Goal: Task Accomplishment & Management: Manage account settings

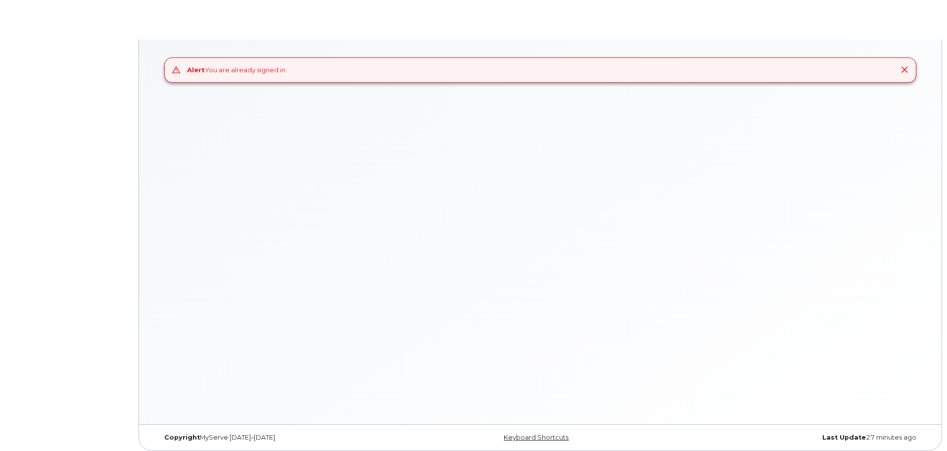
click at [244, 179] on div "Alert You are already signed in." at bounding box center [540, 232] width 803 height 385
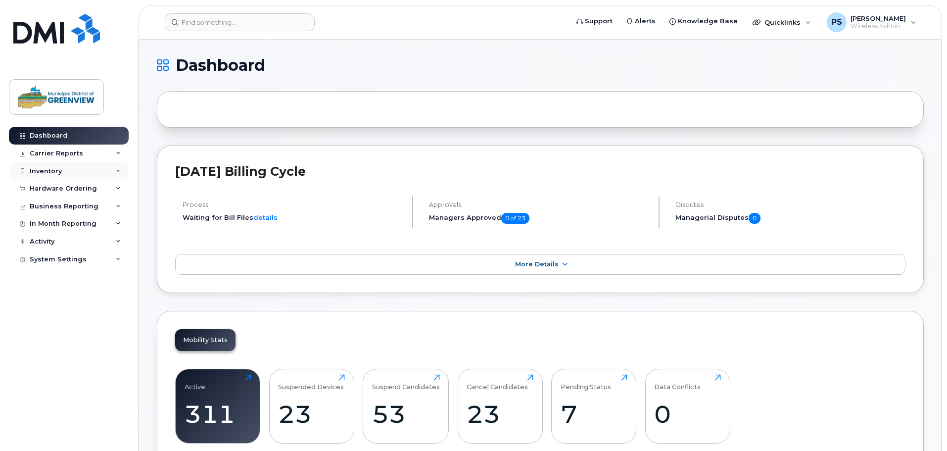
click at [47, 171] on div "Inventory" at bounding box center [46, 171] width 32 height 8
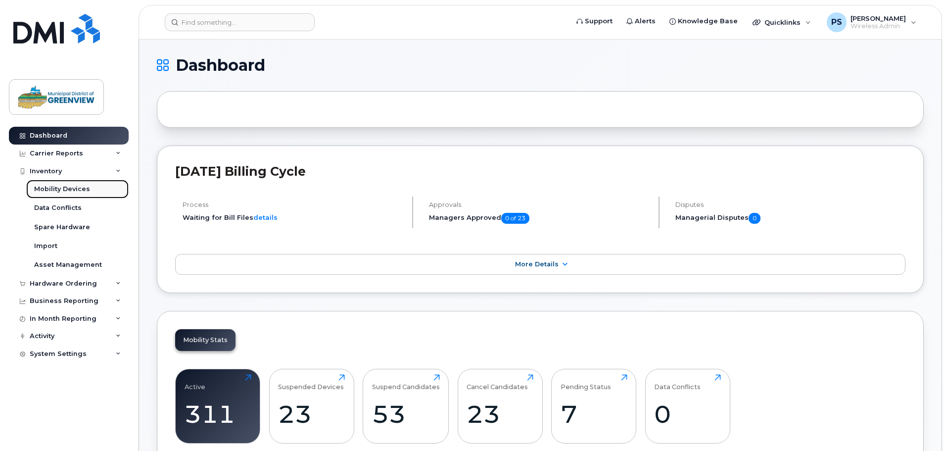
click at [66, 189] on div "Mobility Devices" at bounding box center [62, 189] width 56 height 9
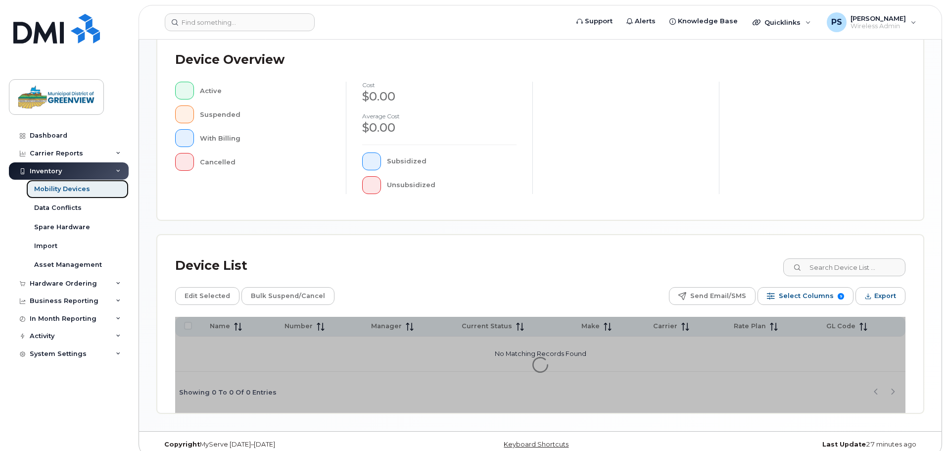
scroll to position [230, 0]
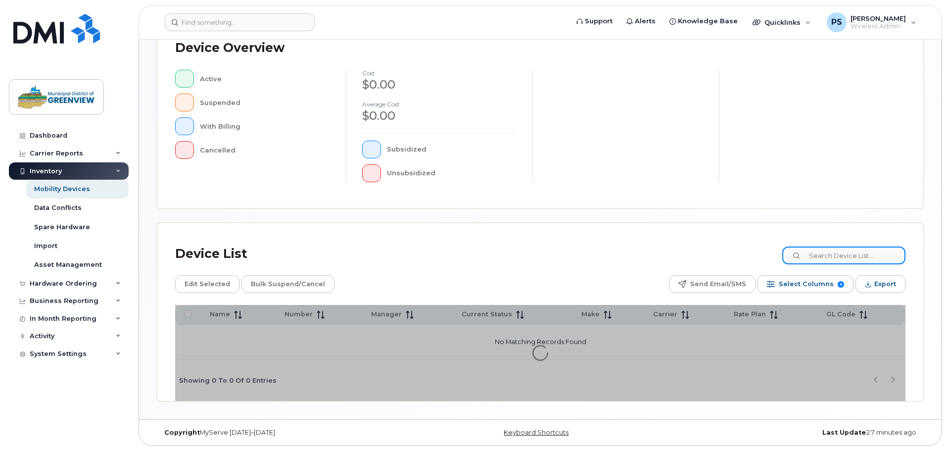
click at [834, 249] on input at bounding box center [844, 256] width 123 height 18
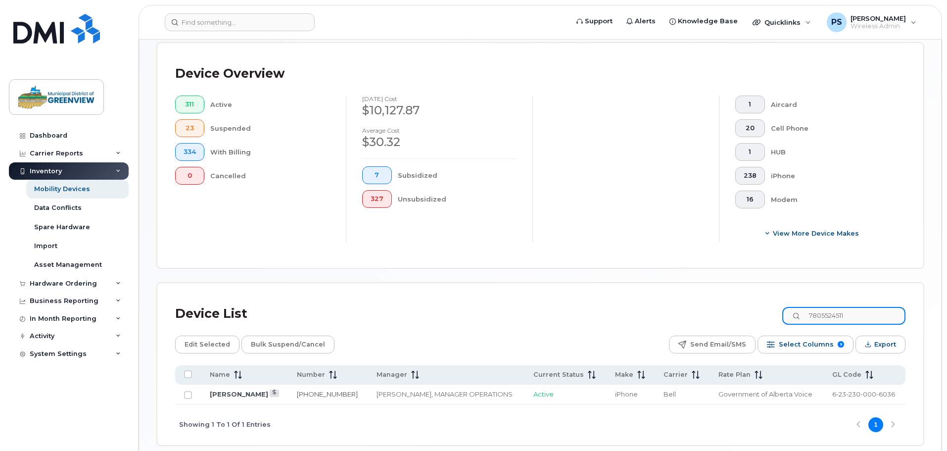
type input "7805524511"
click at [234, 390] on link "[PERSON_NAME]" at bounding box center [239, 394] width 58 height 8
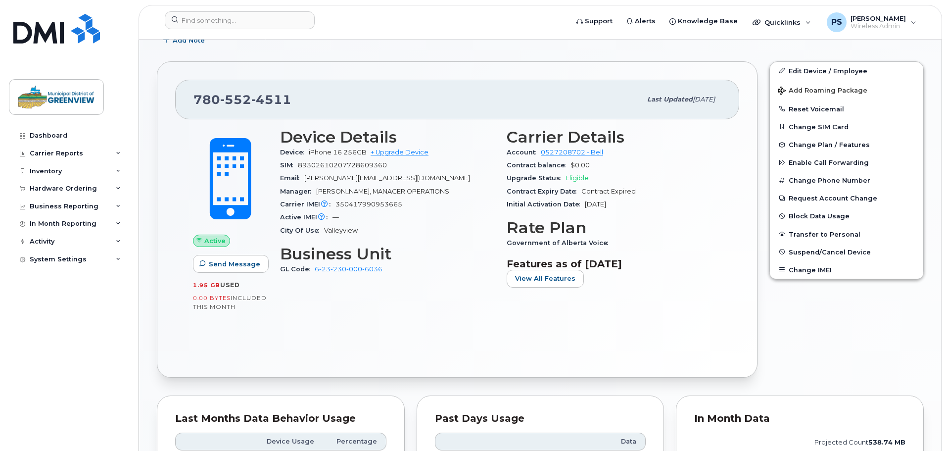
scroll to position [198, 0]
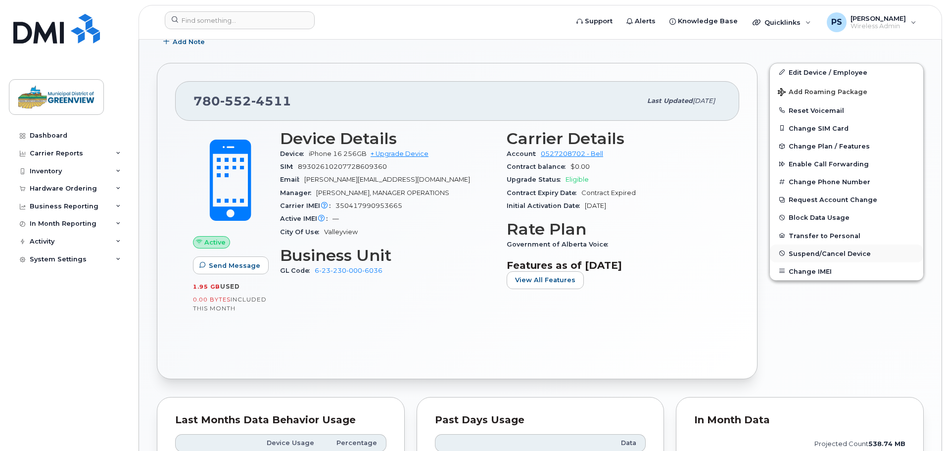
click at [800, 252] on span "Suspend/Cancel Device" at bounding box center [830, 252] width 82 height 7
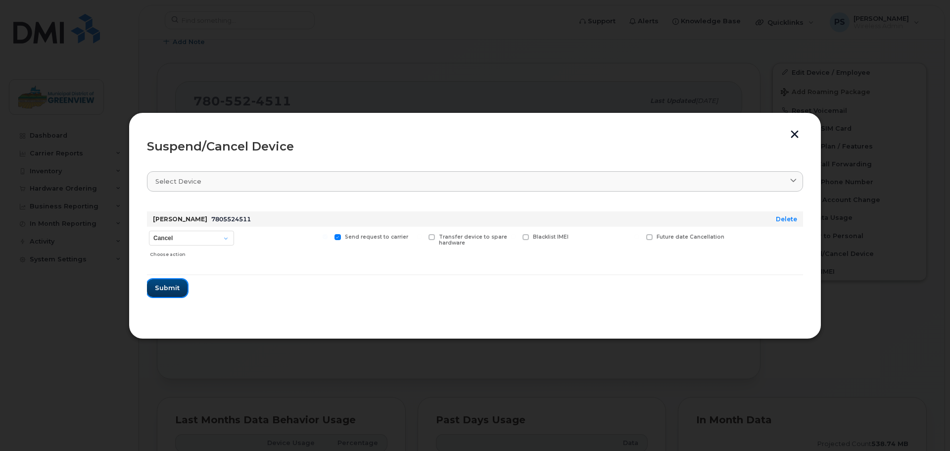
click at [167, 289] on span "Submit" at bounding box center [167, 287] width 25 height 9
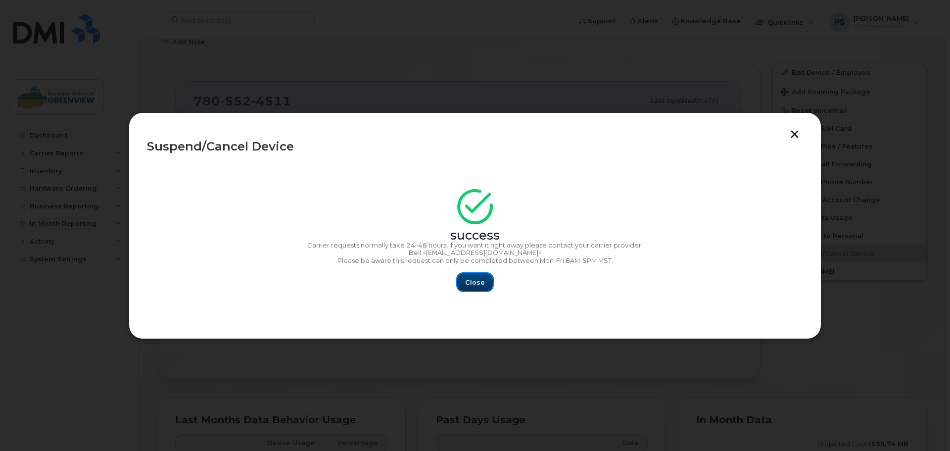
drag, startPoint x: 479, startPoint y: 280, endPoint x: 517, endPoint y: 270, distance: 38.9
click at [479, 280] on span "Close" at bounding box center [475, 282] width 20 height 9
